Goal: Task Accomplishment & Management: Use online tool/utility

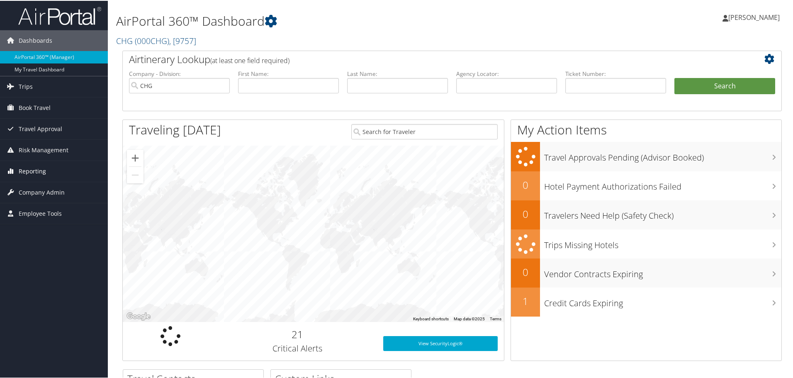
click at [37, 171] on span "Reporting" at bounding box center [32, 170] width 27 height 21
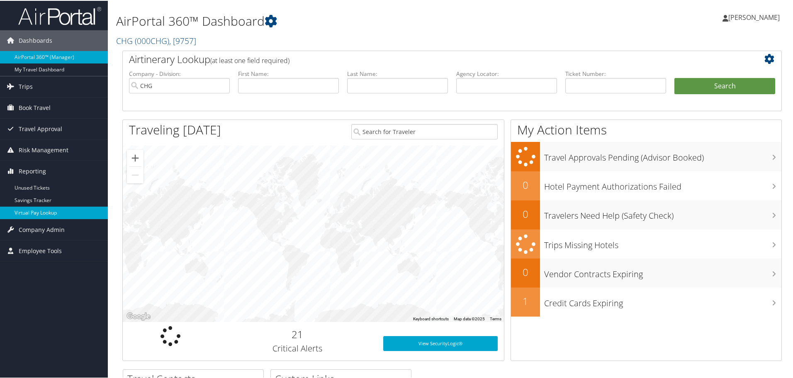
click at [46, 213] on link "Virtual Pay Lookup" at bounding box center [54, 212] width 108 height 12
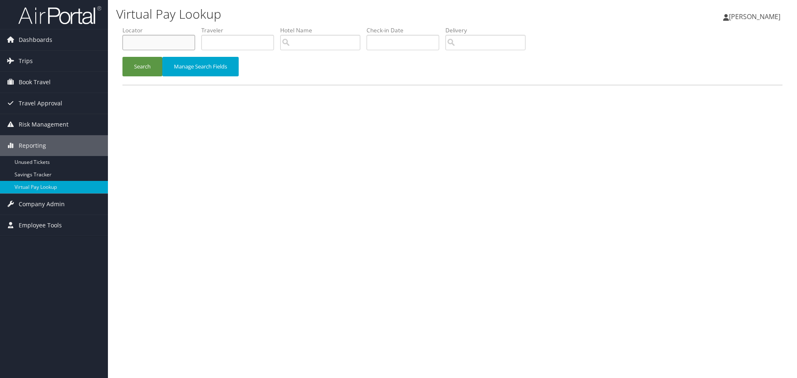
click at [146, 44] on input "text" at bounding box center [158, 42] width 73 height 15
paste input "FMIAMB"
type input "FMIAMB"
click at [139, 58] on button "Search" at bounding box center [142, 66] width 40 height 19
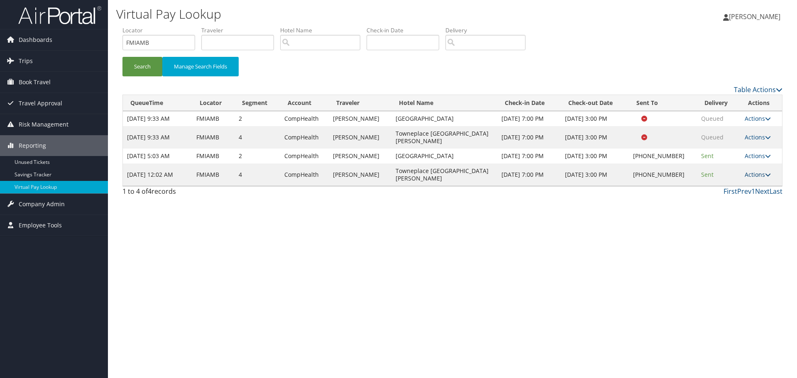
click at [746, 171] on link "Actions" at bounding box center [757, 175] width 26 height 8
click at [713, 190] on link "Logs" at bounding box center [731, 190] width 71 height 14
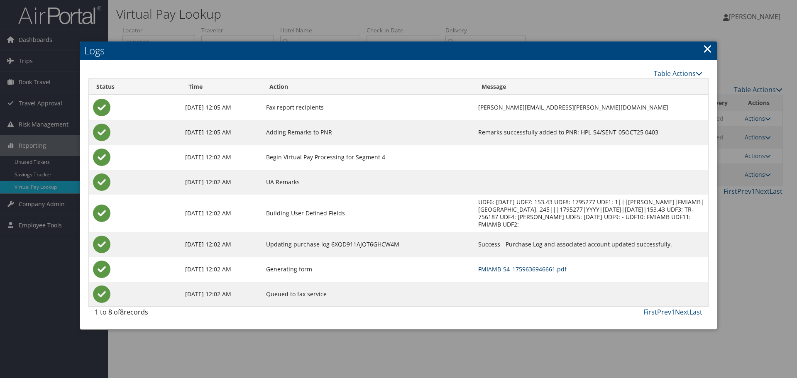
click at [478, 265] on link "FMIAMB-S4_1759636946661.pdf" at bounding box center [522, 269] width 88 height 8
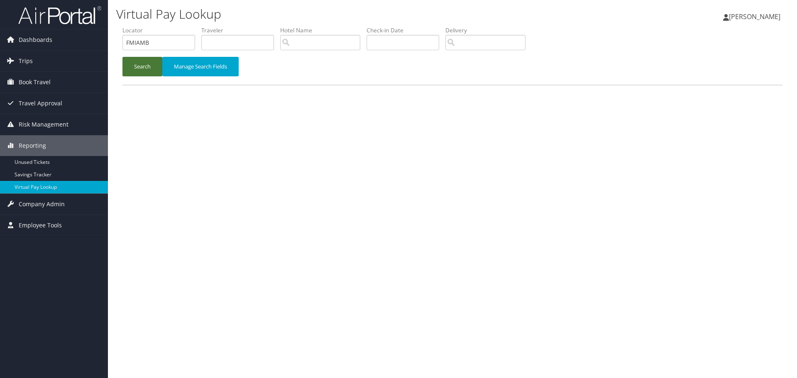
click at [153, 62] on button "Search" at bounding box center [142, 66] width 40 height 19
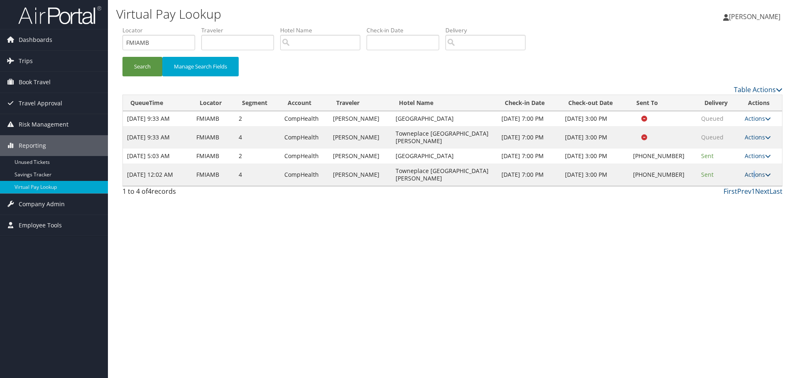
click at [751, 171] on link "Actions" at bounding box center [757, 175] width 26 height 8
click at [720, 191] on link "Logs" at bounding box center [731, 190] width 71 height 14
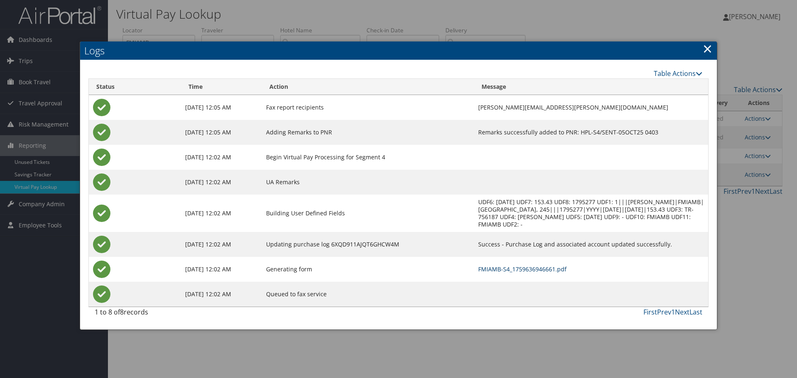
click at [478, 265] on link "FMIAMB-S4_1759636946661.pdf" at bounding box center [522, 269] width 88 height 8
